Goal: Task Accomplishment & Management: Use online tool/utility

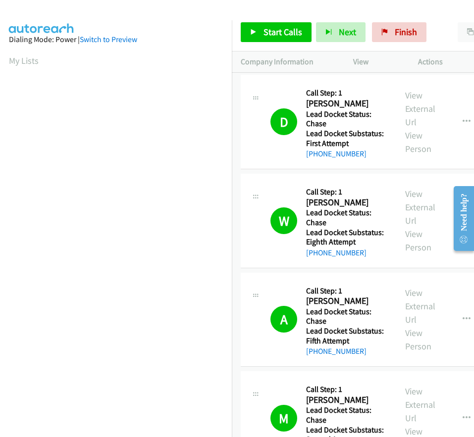
scroll to position [97, 0]
click at [266, 27] on span "Start Calls" at bounding box center [282, 31] width 39 height 11
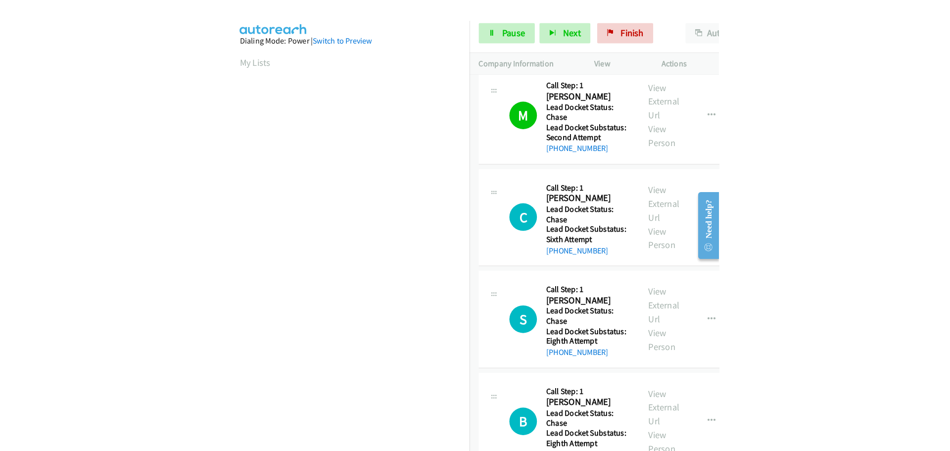
scroll to position [297, 0]
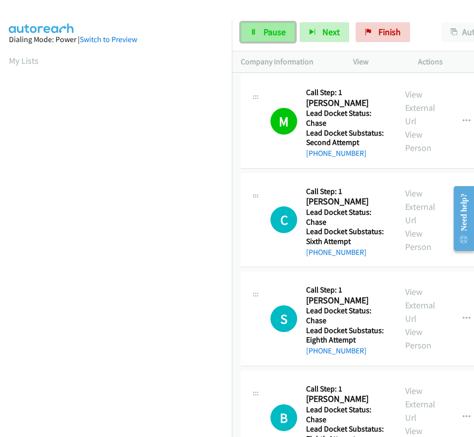
click at [263, 28] on span "Pause" at bounding box center [274, 31] width 22 height 11
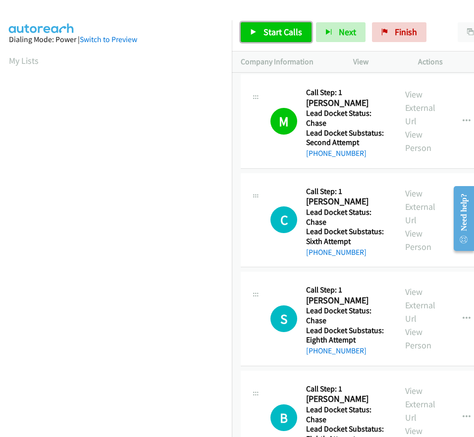
click at [276, 33] on span "Start Calls" at bounding box center [282, 31] width 39 height 11
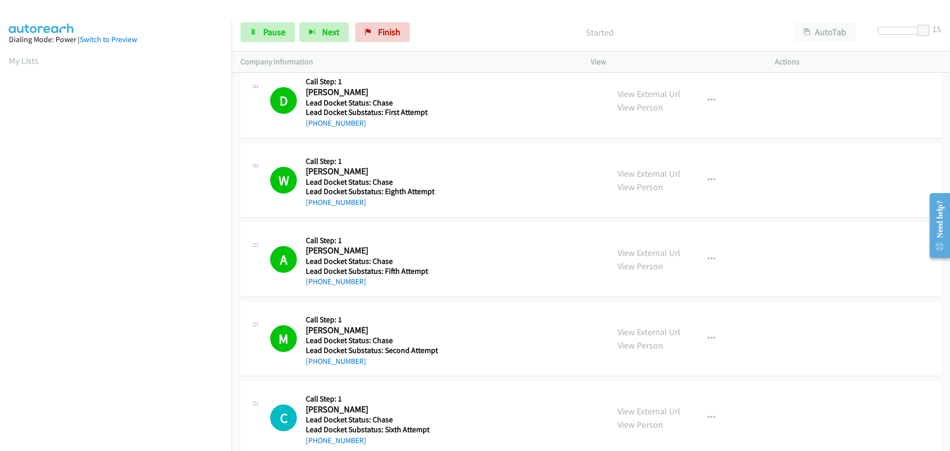
scroll to position [0, 0]
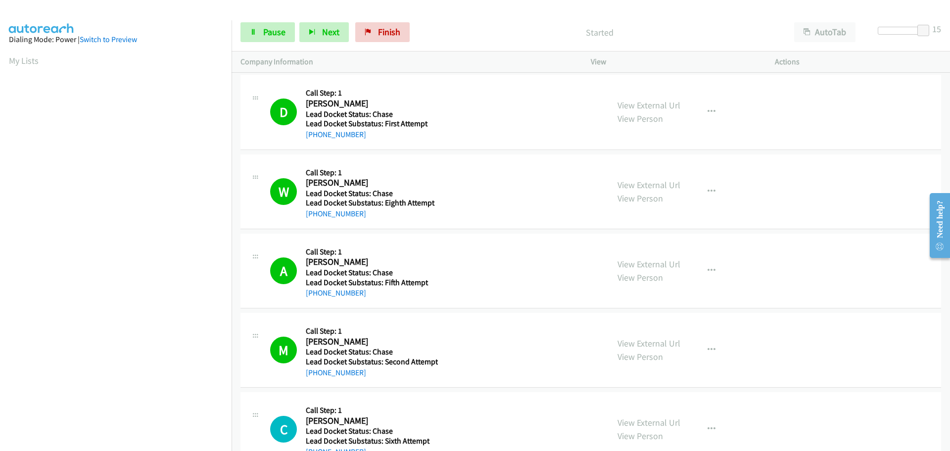
click at [473, 36] on p "Started" at bounding box center [599, 32] width 353 height 13
click at [349, 214] on link "+1 941-628-2930" at bounding box center [336, 213] width 60 height 9
click at [271, 33] on span "Pause" at bounding box center [274, 31] width 22 height 11
click at [268, 31] on span "Start Calls" at bounding box center [282, 31] width 39 height 11
click at [473, 31] on div at bounding box center [906, 31] width 46 height 8
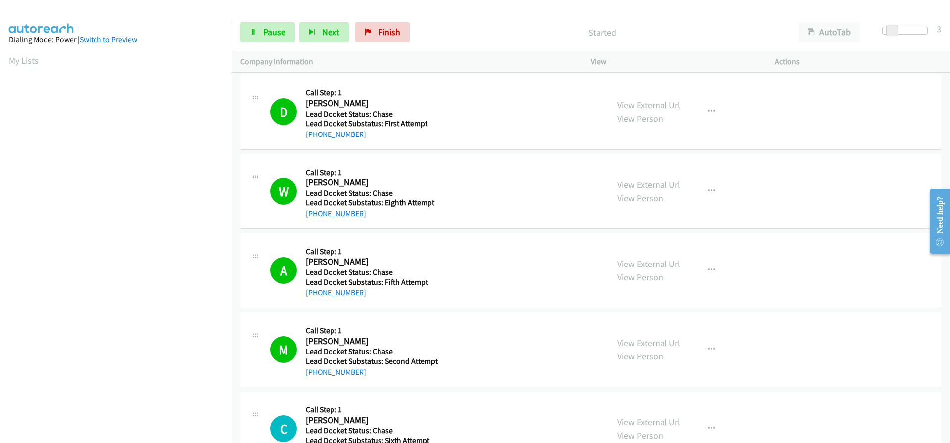
click at [473, 29] on div "Start Calls Pause Next Finish Started AutoTab AutoTab 3" at bounding box center [591, 32] width 719 height 38
drag, startPoint x: 890, startPoint y: 29, endPoint x: 853, endPoint y: 31, distance: 37.2
click at [473, 31] on div "Start Calls Pause Next Finish Started AutoTab AutoTab 3" at bounding box center [591, 32] width 719 height 38
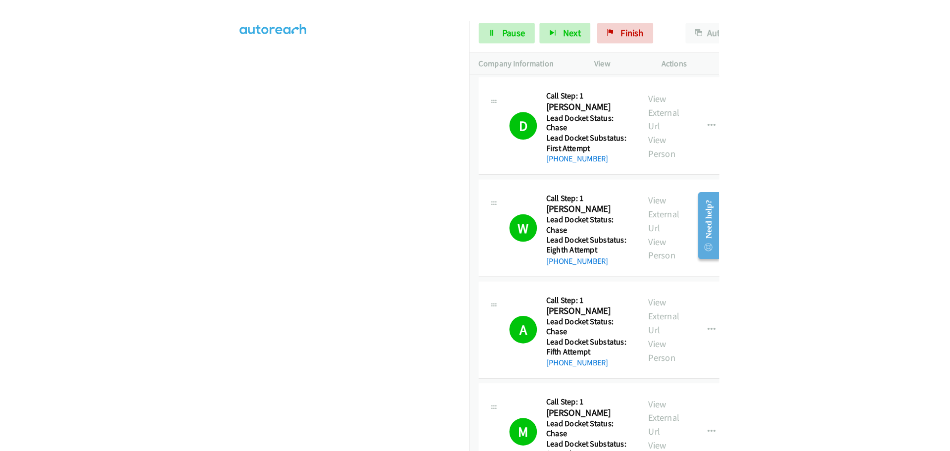
scroll to position [104, 0]
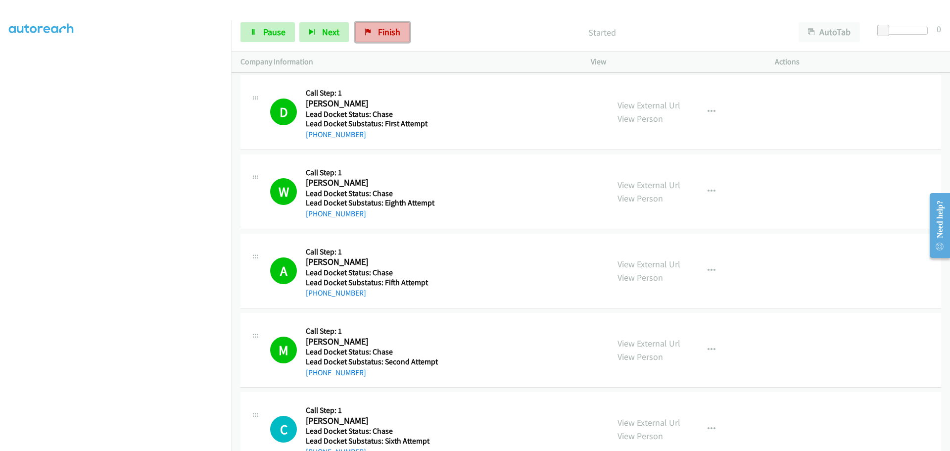
click at [371, 30] on link "Finish" at bounding box center [382, 32] width 54 height 20
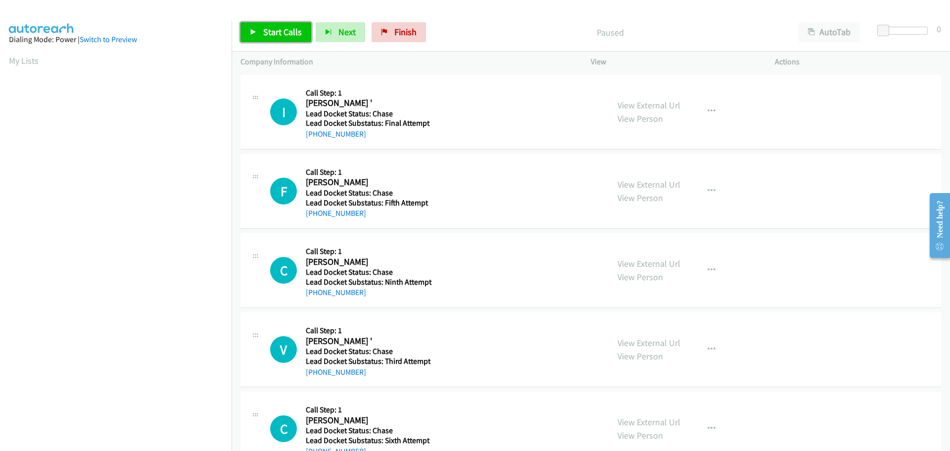
click at [273, 31] on span "Start Calls" at bounding box center [282, 31] width 39 height 11
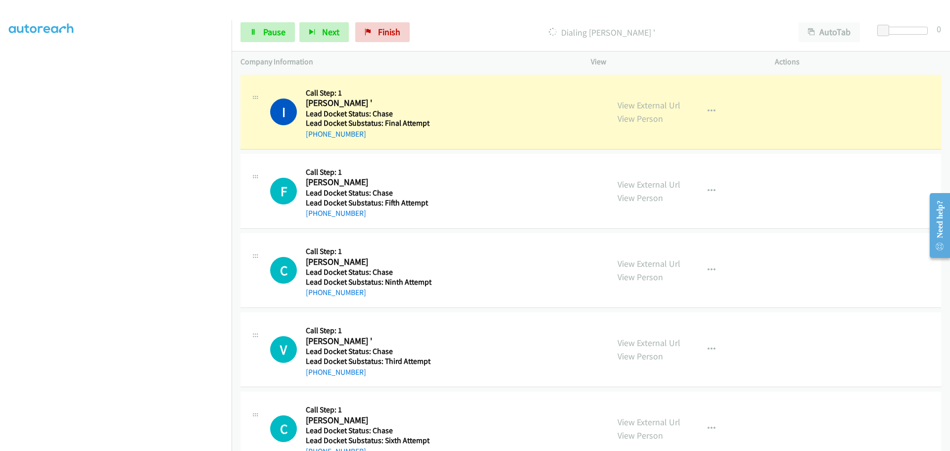
scroll to position [83, 0]
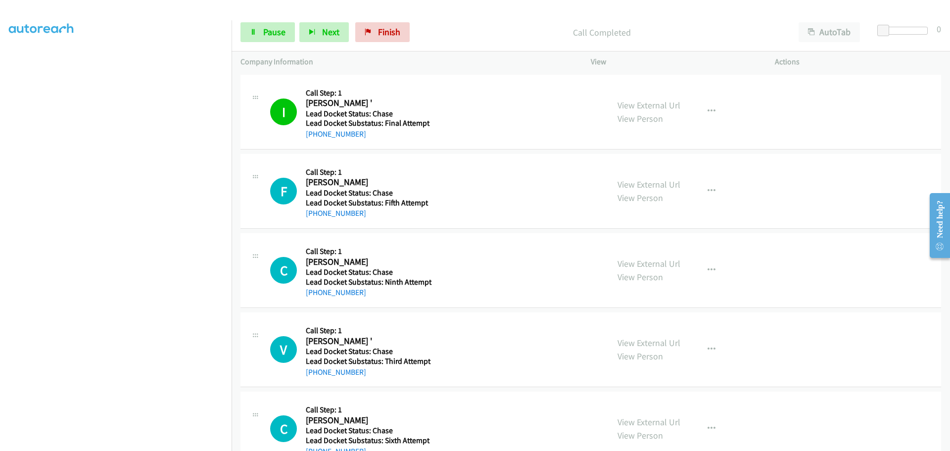
click at [515, 155] on div "F Callback Scheduled Call Step: 1 Fidel Alvarez America/Los_Angeles Lead Docket…" at bounding box center [591, 191] width 701 height 75
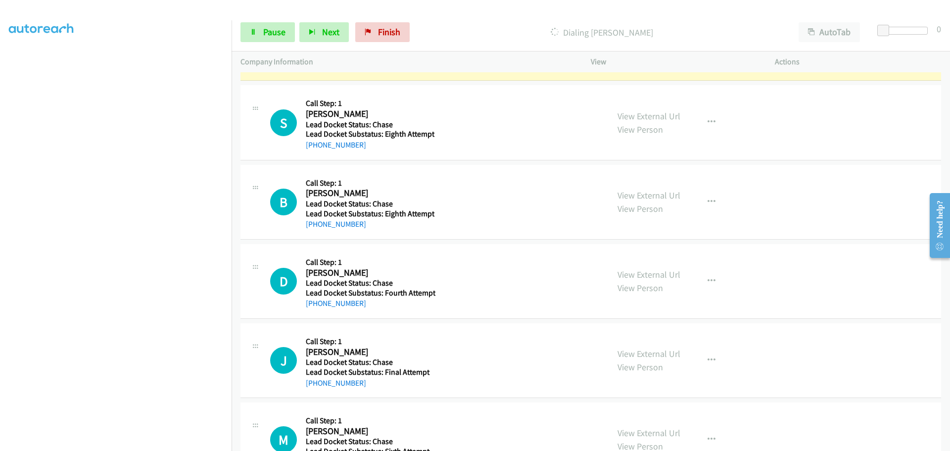
scroll to position [427, 0]
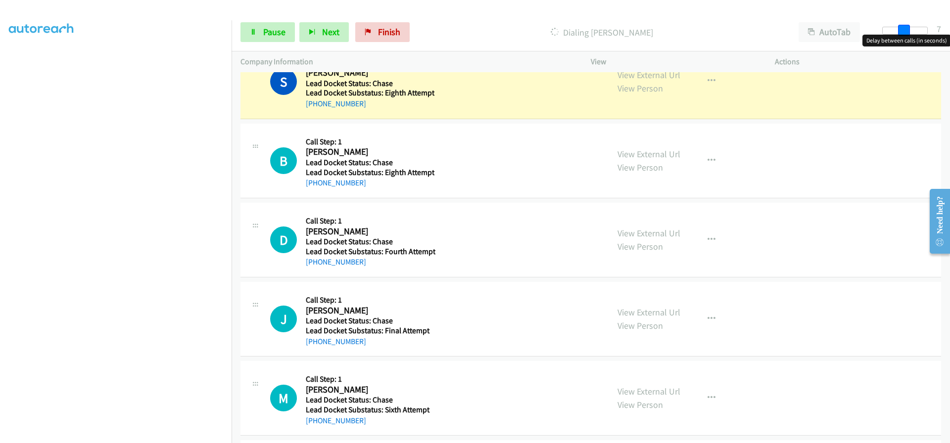
drag, startPoint x: 885, startPoint y: 31, endPoint x: 903, endPoint y: 31, distance: 18.3
click at [903, 31] on span at bounding box center [904, 31] width 12 height 12
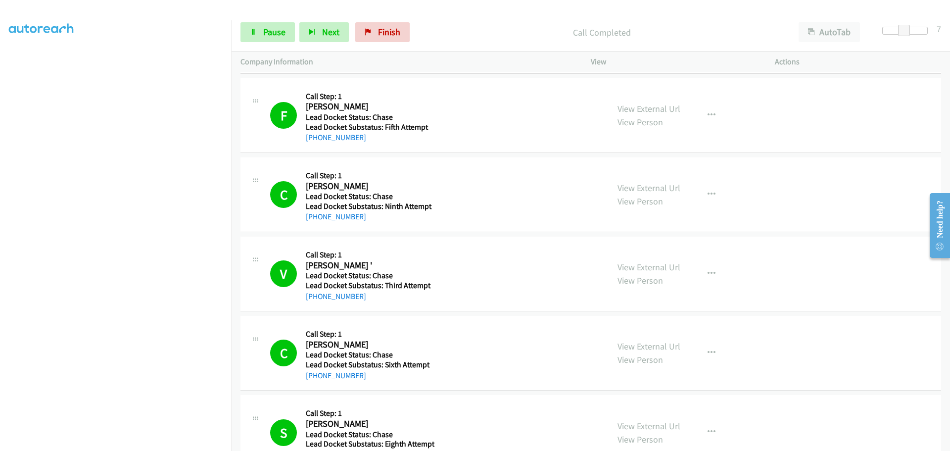
scroll to position [0, 0]
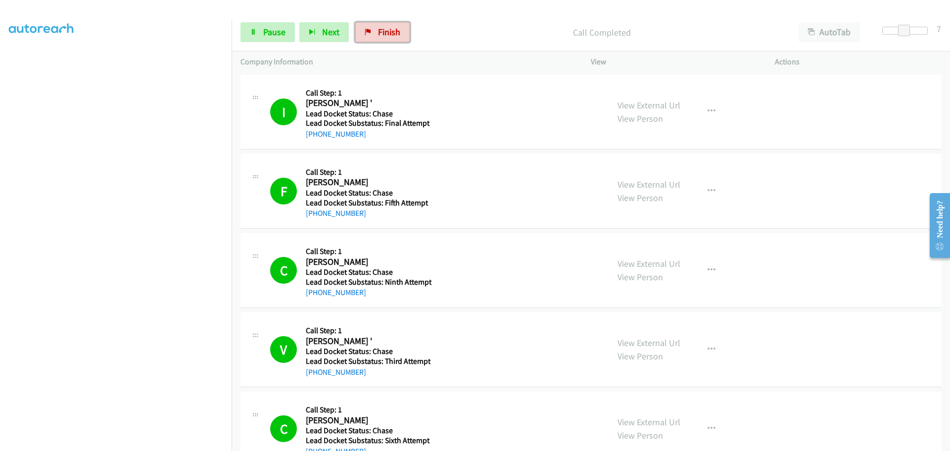
drag, startPoint x: 388, startPoint y: 28, endPoint x: 507, endPoint y: 37, distance: 119.7
click at [388, 28] on span "Finish" at bounding box center [389, 31] width 22 height 11
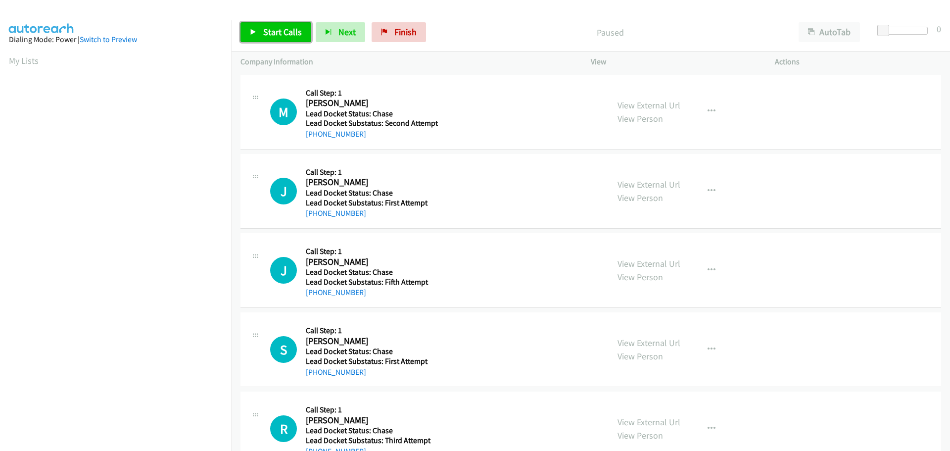
click at [279, 34] on span "Start Calls" at bounding box center [282, 31] width 39 height 11
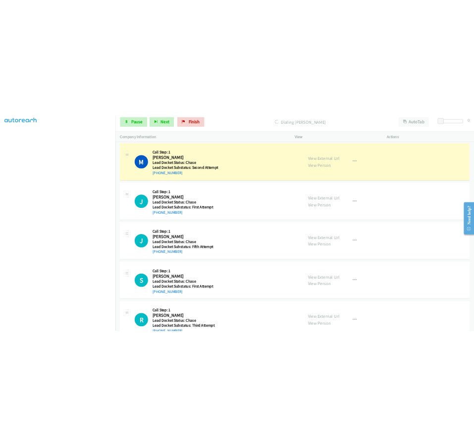
scroll to position [83, 0]
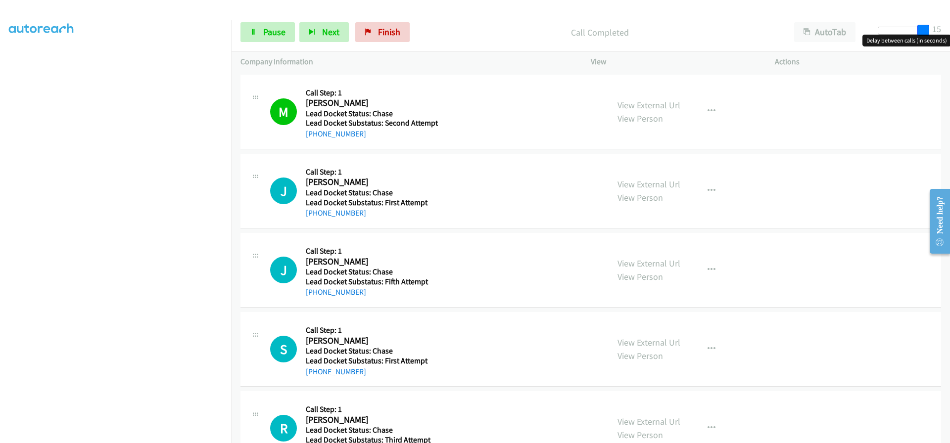
click at [934, 35] on body "Start Calls Pause Next Finish Call Completed AutoTab AutoTab 15 Company Informa…" at bounding box center [475, 23] width 950 height 47
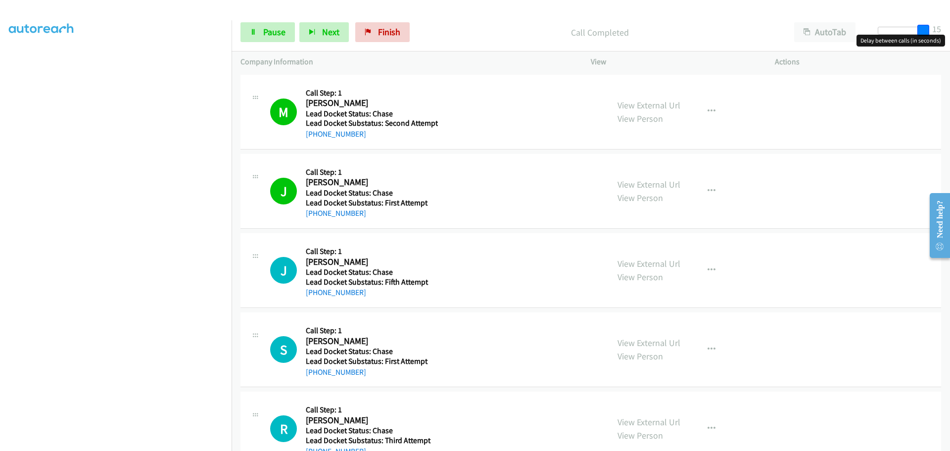
drag, startPoint x: 924, startPoint y: 31, endPoint x: 753, endPoint y: 39, distance: 170.4
click at [756, 38] on div "Start Calls Pause Next Finish Call Completed AutoTab AutoTab 15" at bounding box center [591, 32] width 719 height 38
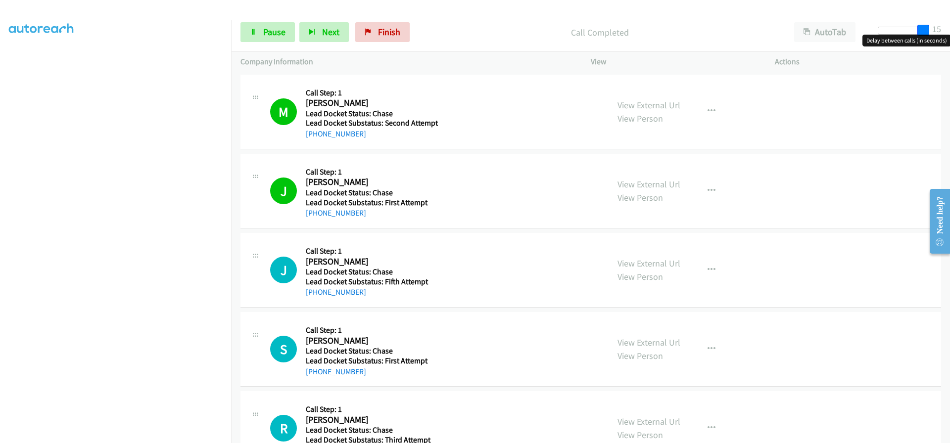
drag, startPoint x: 885, startPoint y: 27, endPoint x: 946, endPoint y: 31, distance: 61.5
click at [950, 30] on div "Start Calls Pause Next Finish Call Completed AutoTab AutoTab 15" at bounding box center [591, 32] width 719 height 38
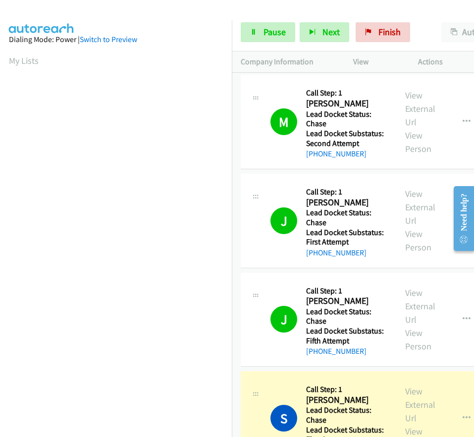
scroll to position [118, 0]
click at [375, 35] on link "Finish" at bounding box center [382, 32] width 54 height 20
